Goal: Task Accomplishment & Management: Complete application form

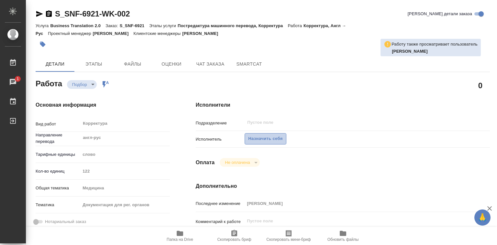
click at [268, 138] on span "Назначить себя" at bounding box center [265, 138] width 34 height 7
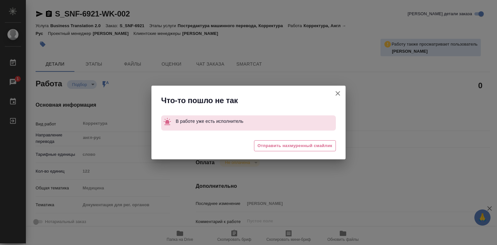
click at [337, 94] on icon "button" at bounding box center [338, 94] width 8 height 8
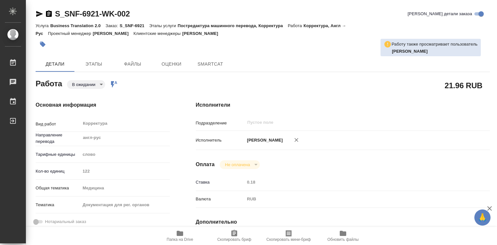
type textarea "x"
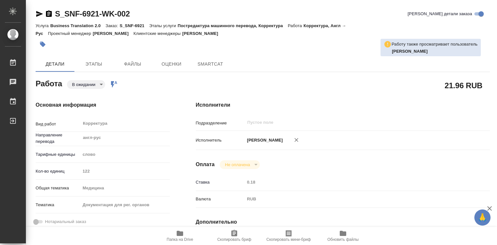
type textarea "x"
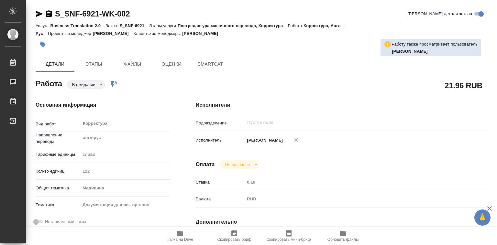
type textarea "x"
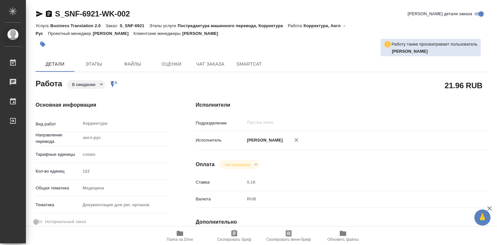
type textarea "x"
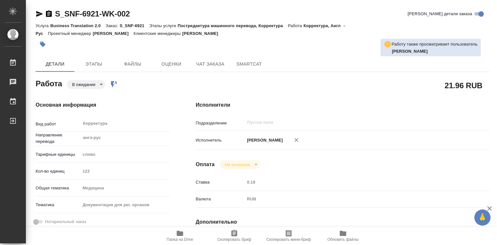
type textarea "x"
